Goal: Information Seeking & Learning: Check status

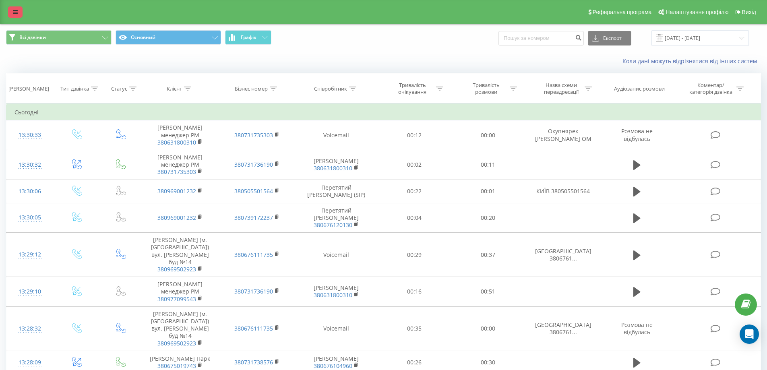
click at [16, 12] on icon at bounding box center [15, 12] width 5 height 6
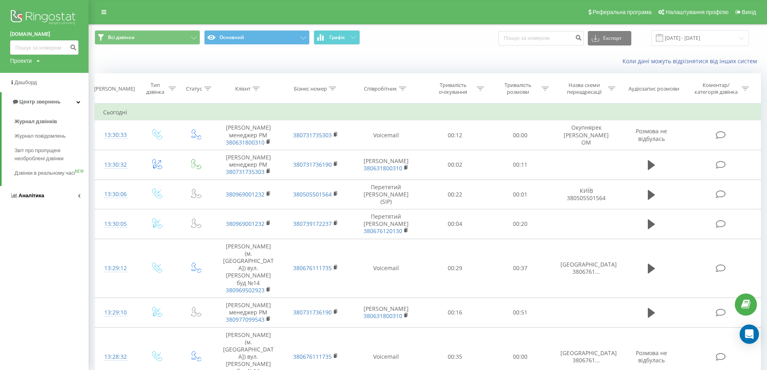
click at [39, 198] on span "Аналiтика" at bounding box center [32, 195] width 26 height 6
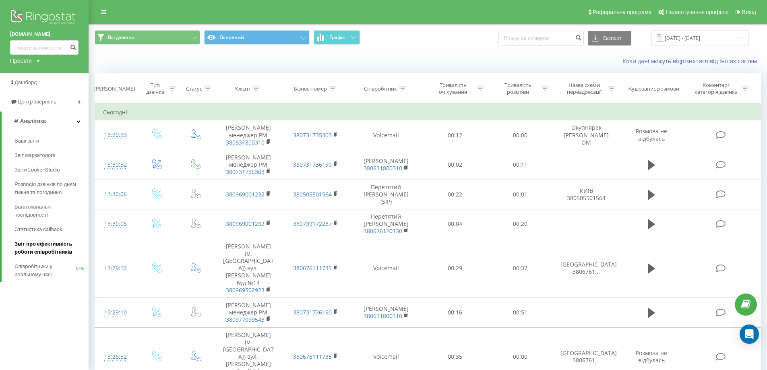
drag, startPoint x: 56, startPoint y: 246, endPoint x: 75, endPoint y: 243, distance: 20.0
click at [56, 246] on span "Звіт про ефективність роботи співробітників" at bounding box center [49, 248] width 70 height 16
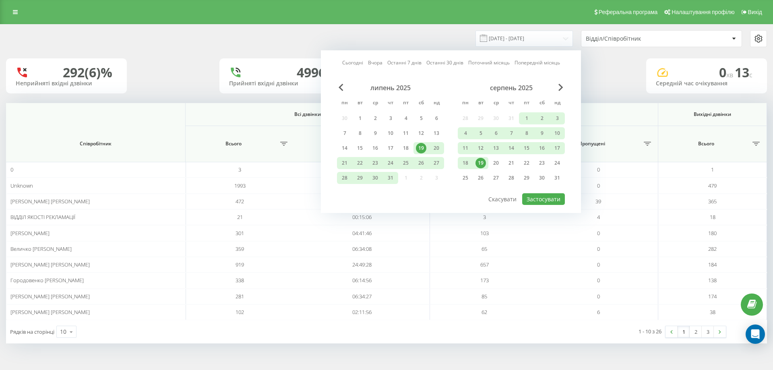
click at [481, 164] on div "19" at bounding box center [480, 163] width 10 height 10
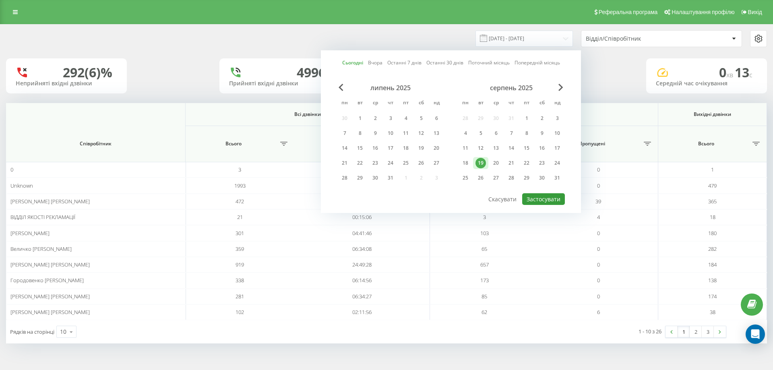
click at [549, 198] on button "Застосувати" at bounding box center [543, 199] width 43 height 12
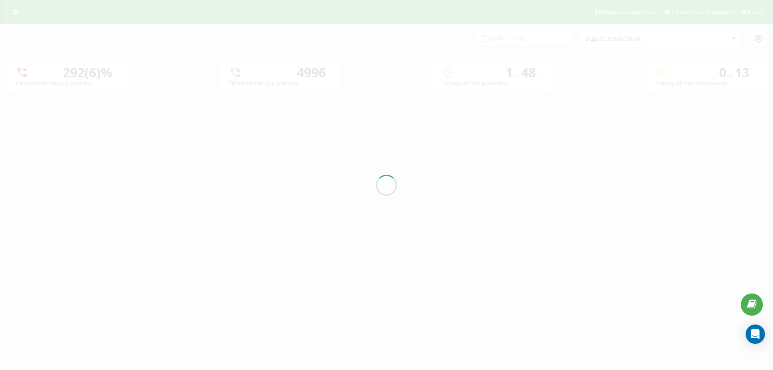
type input "19.08.2025 - 19.08.2025"
